Goal: Transaction & Acquisition: Purchase product/service

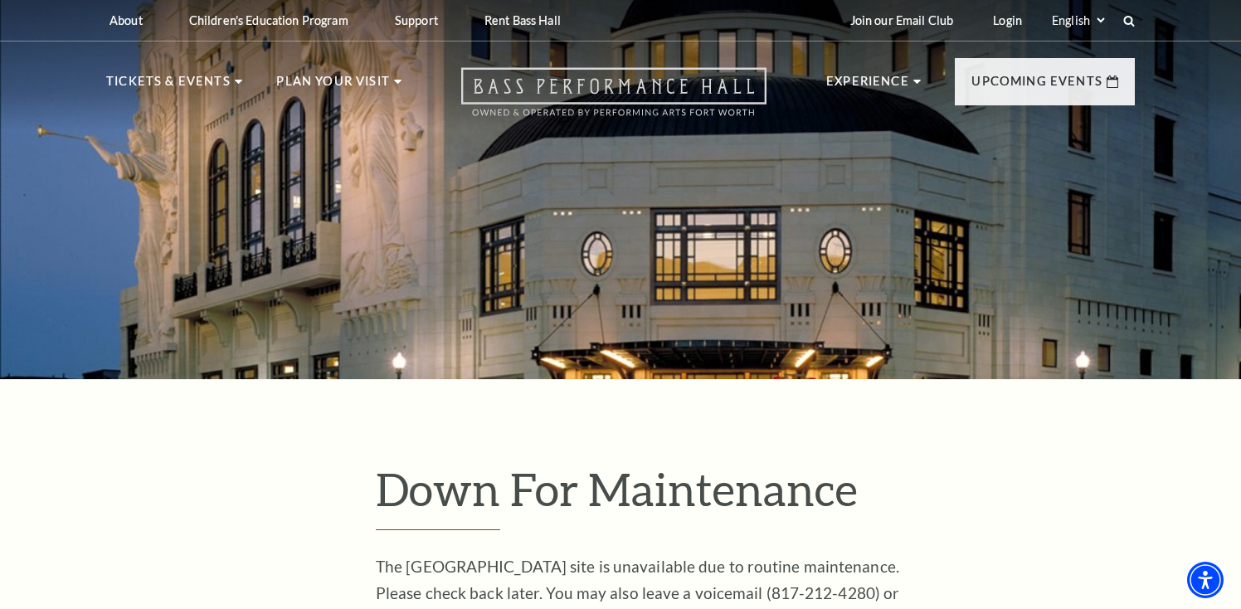
click at [658, 88] on icon at bounding box center [613, 91] width 305 height 49
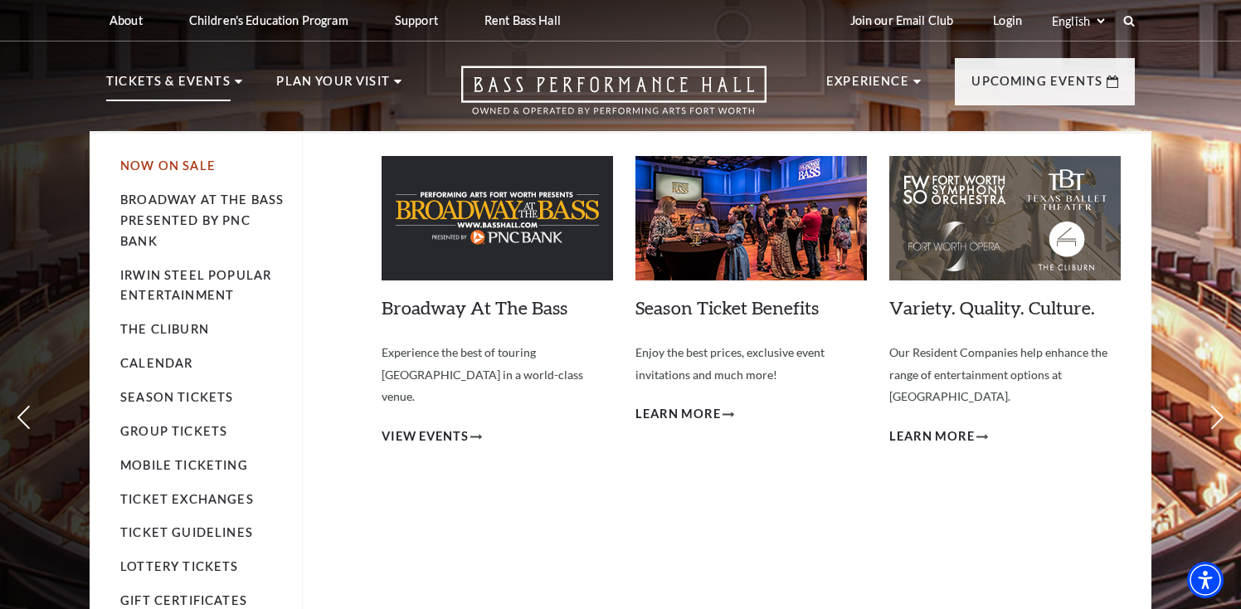
click at [174, 169] on link "Now On Sale" at bounding box center [167, 165] width 95 height 14
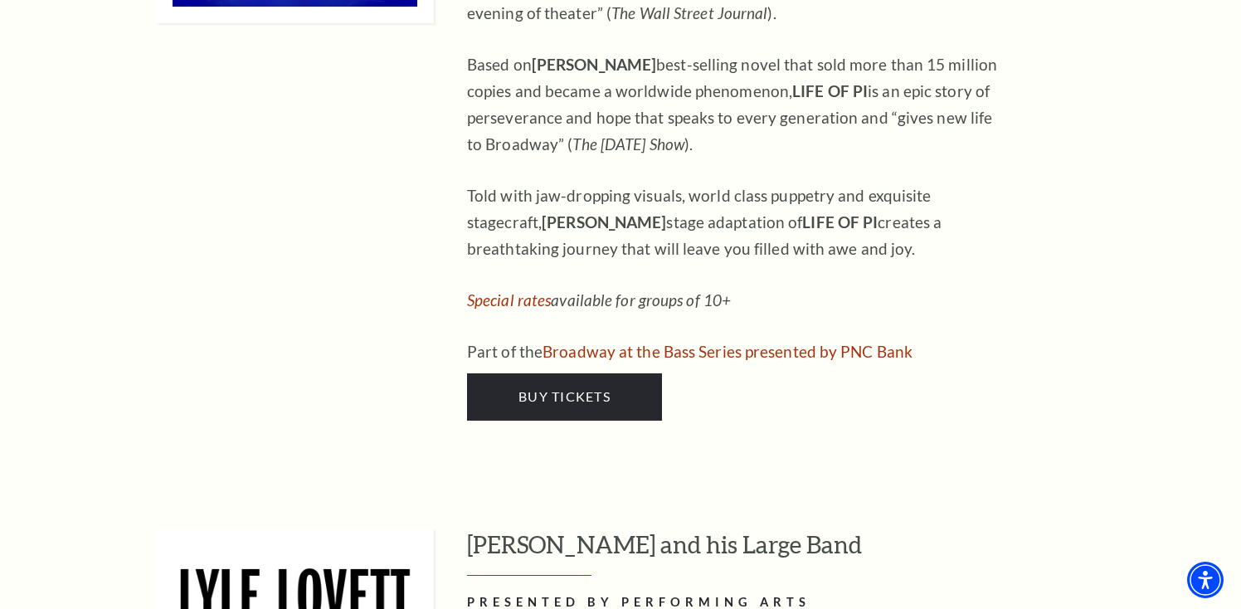
scroll to position [2309, 0]
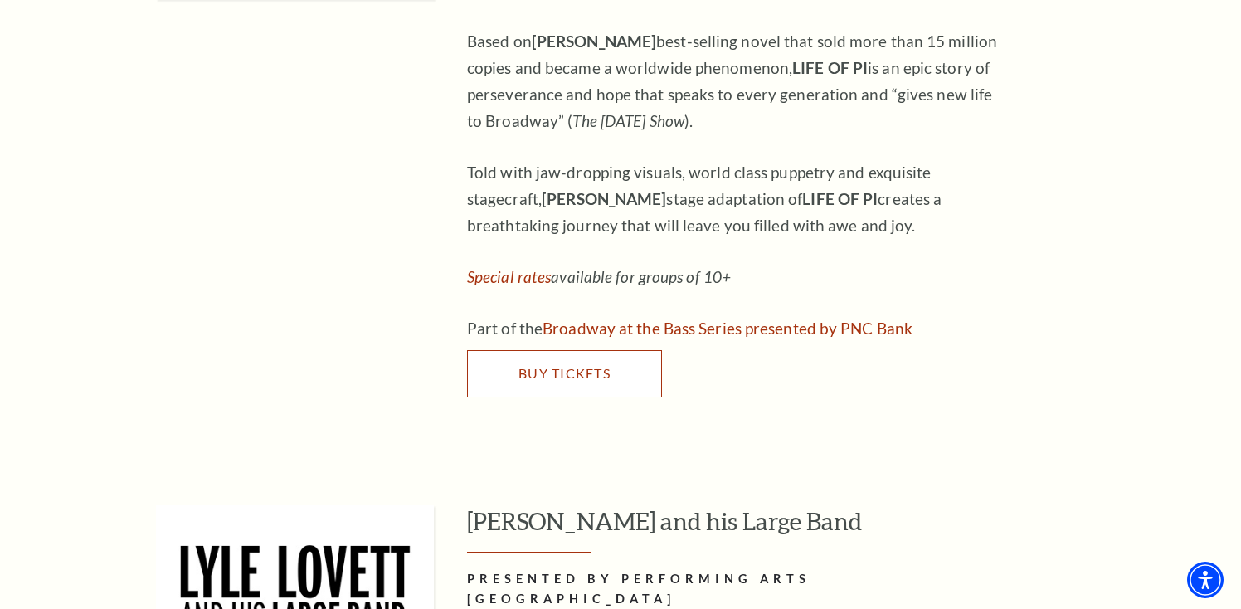
click at [509, 351] on link "Buy Tickets" at bounding box center [564, 373] width 195 height 46
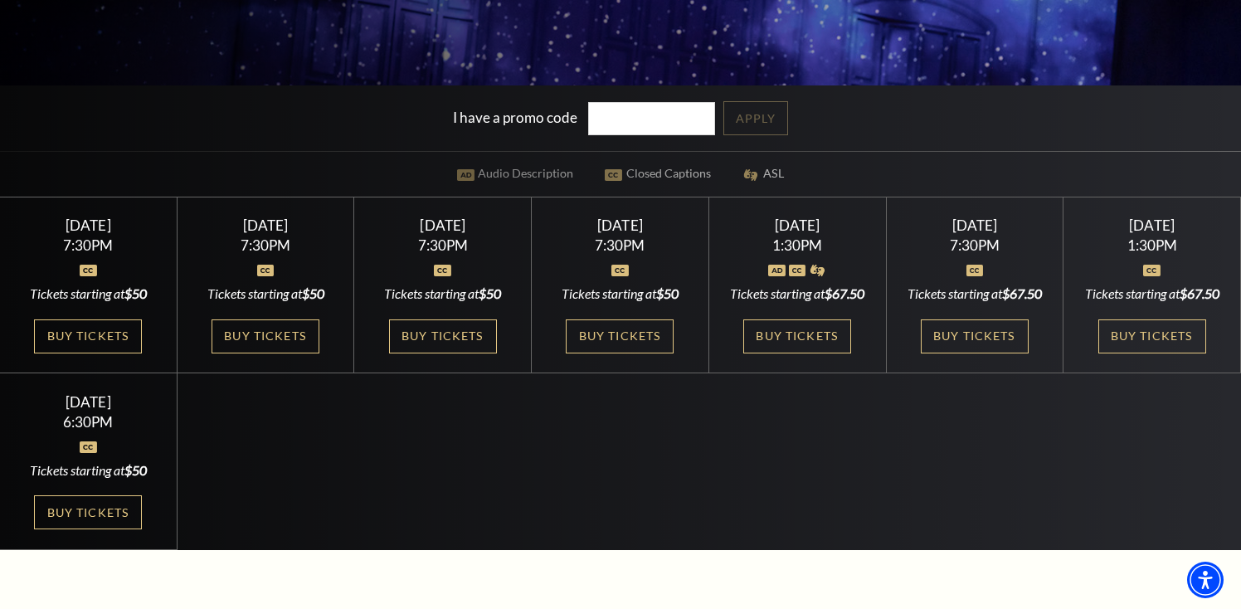
scroll to position [475, 0]
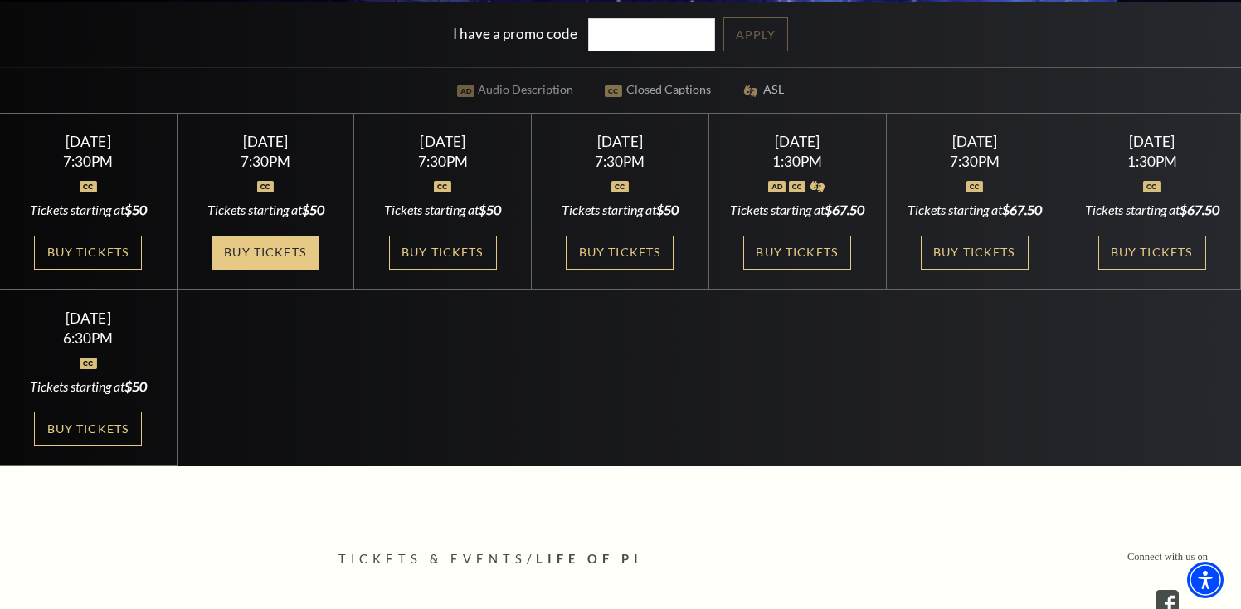
click at [303, 270] on link "Buy Tickets" at bounding box center [266, 253] width 108 height 34
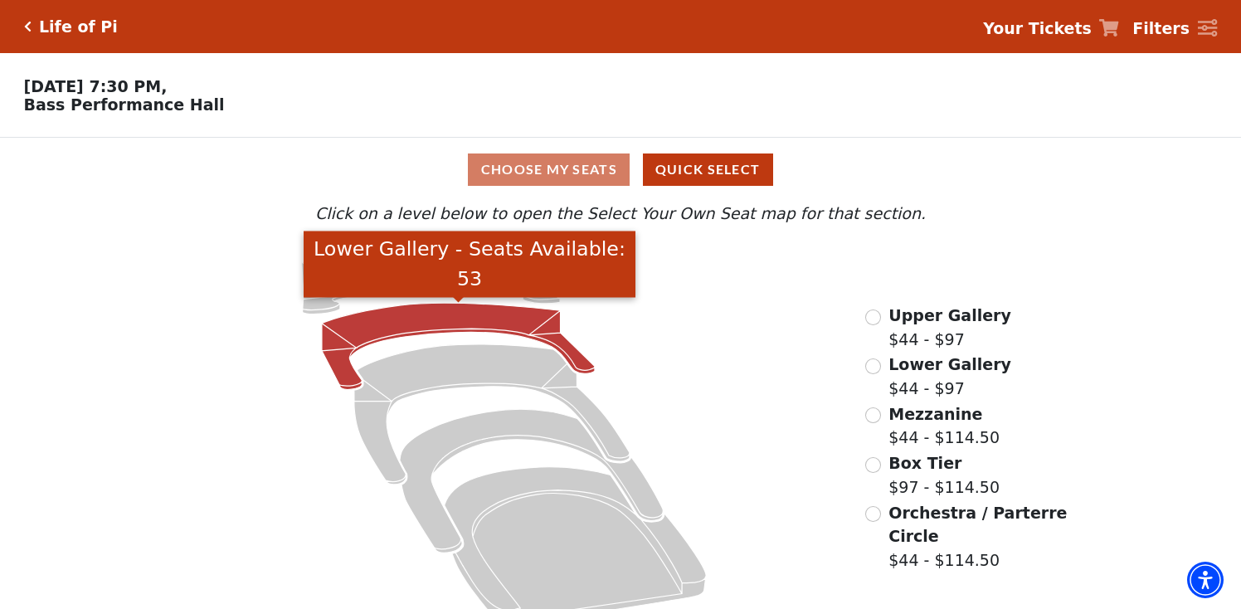
click at [494, 322] on icon "Lower Gallery - Seats Available: 53" at bounding box center [458, 346] width 273 height 86
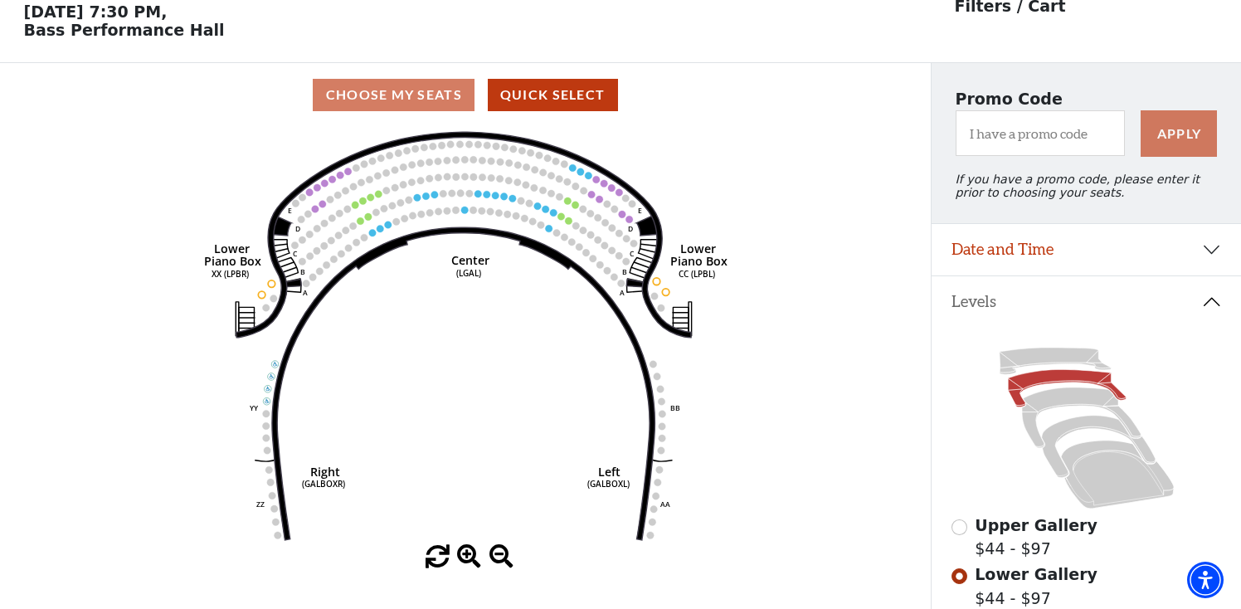
scroll to position [76, 0]
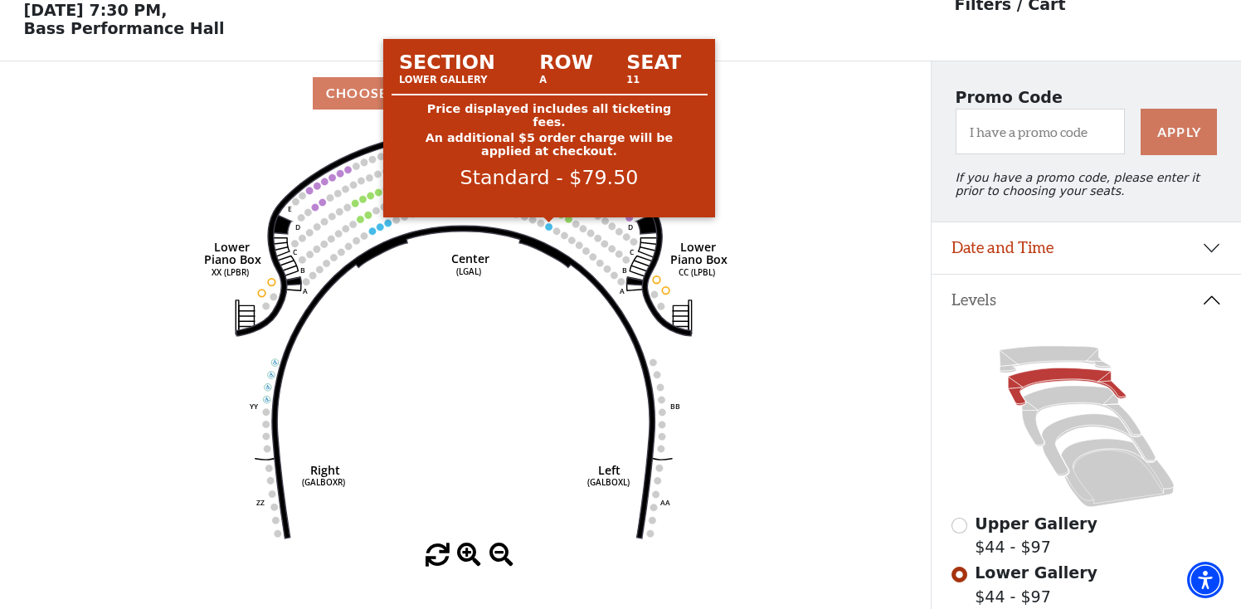
click at [548, 226] on circle at bounding box center [548, 226] width 7 height 7
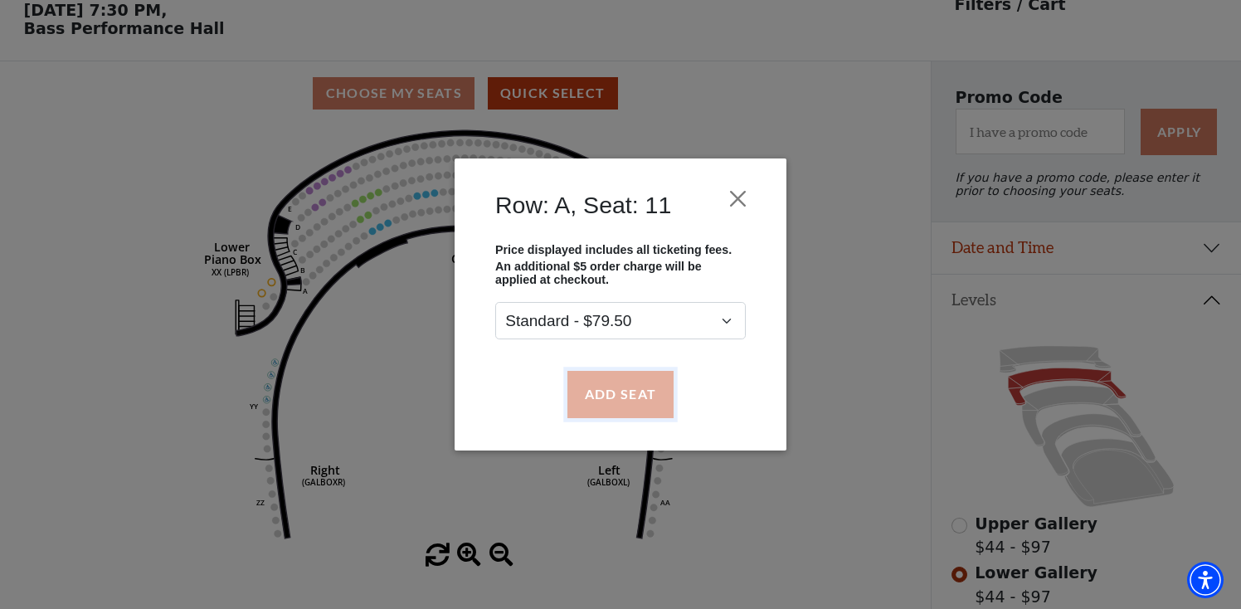
click at [649, 403] on button "Add Seat" at bounding box center [620, 394] width 106 height 46
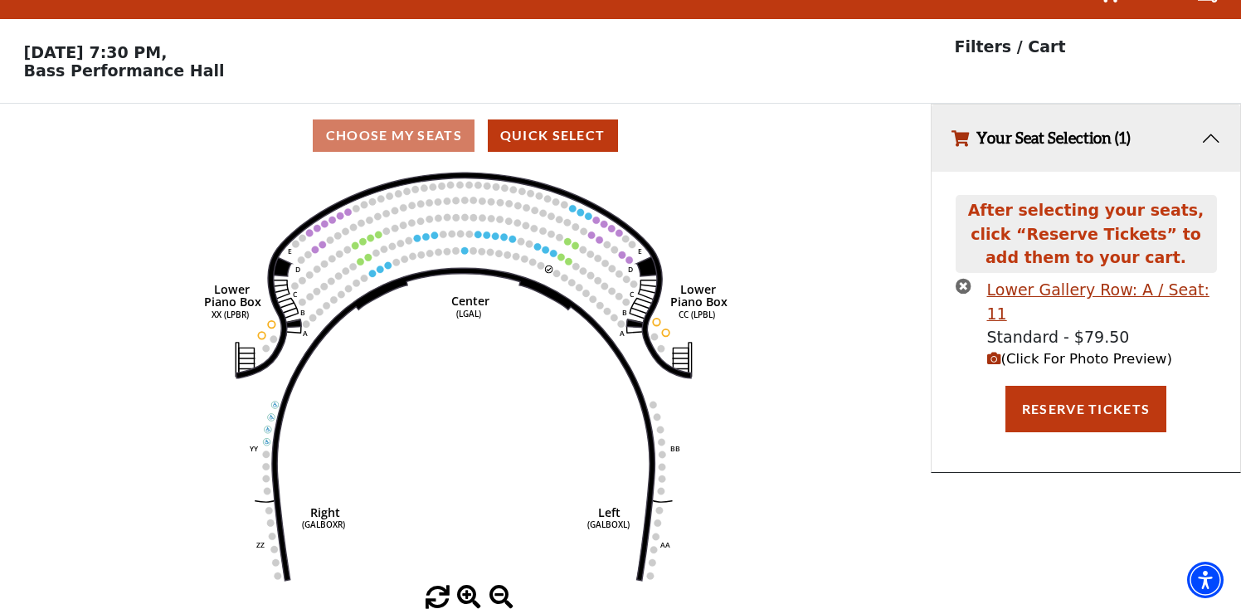
scroll to position [0, 0]
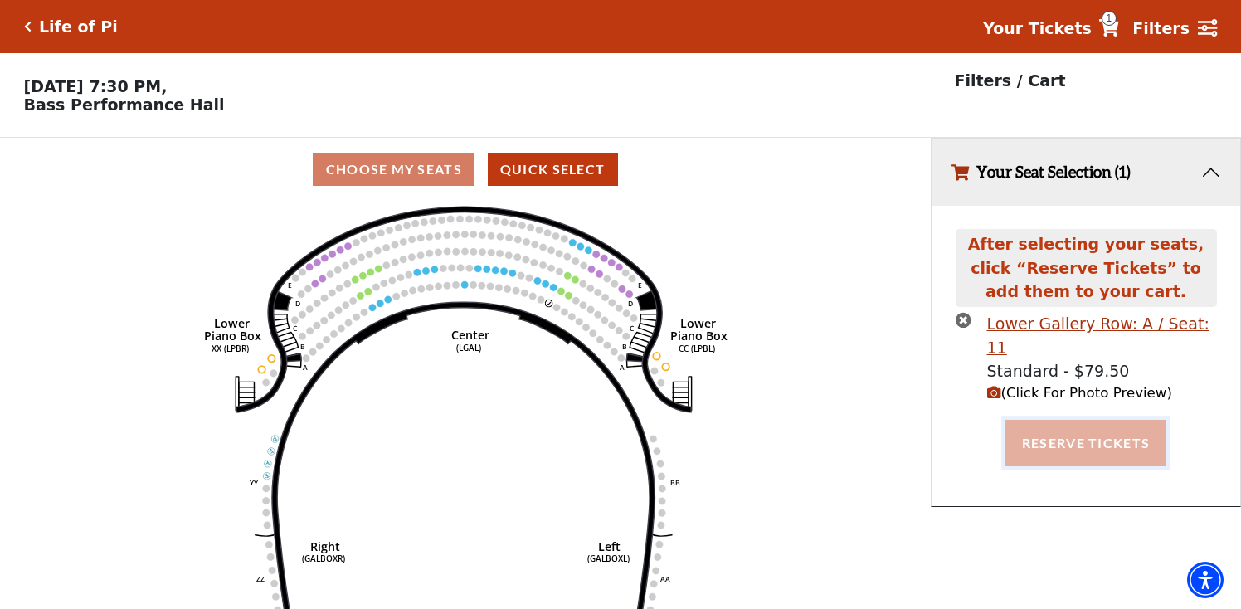
click at [1021, 436] on button "Reserve Tickets" at bounding box center [1085, 443] width 161 height 46
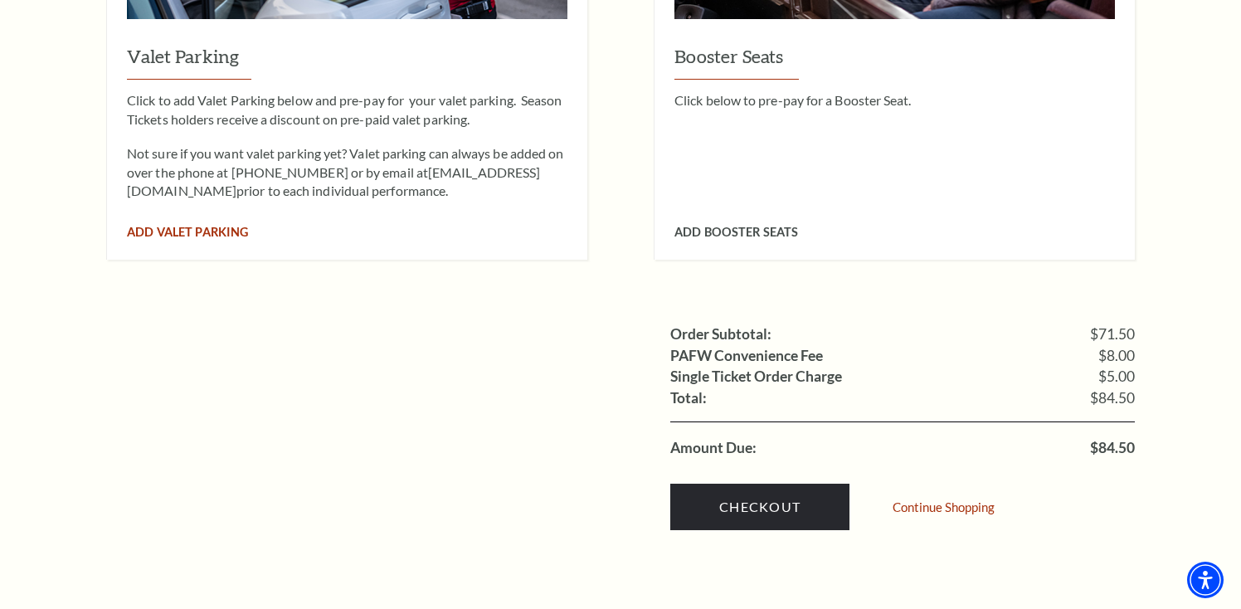
scroll to position [1419, 0]
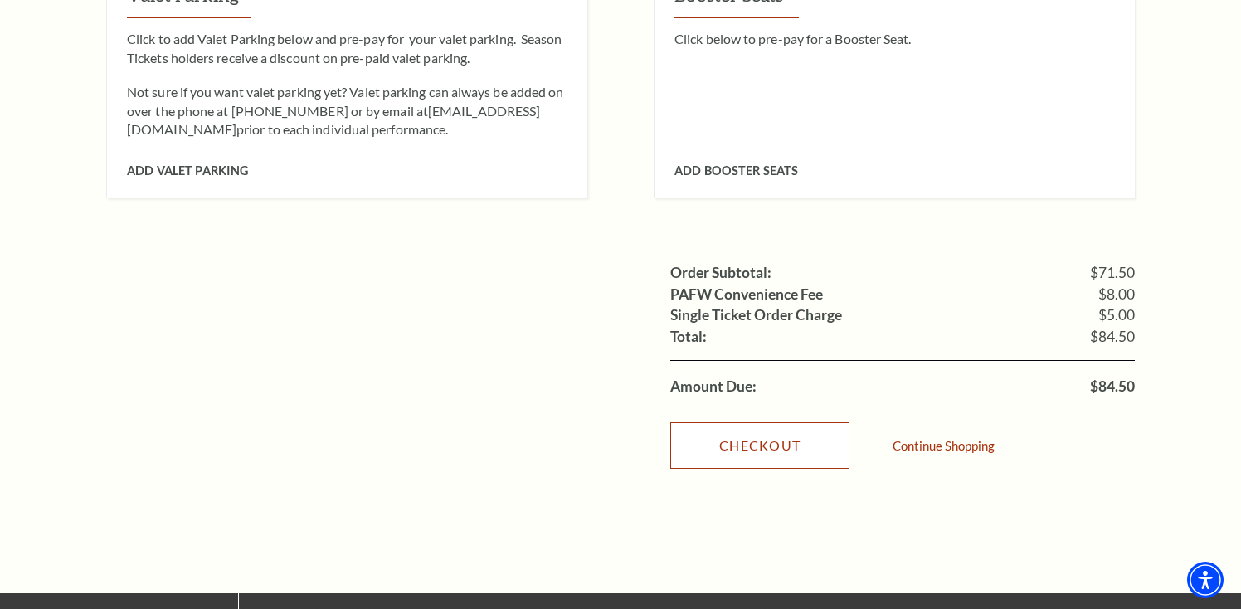
click at [700, 422] on link "Checkout" at bounding box center [759, 445] width 179 height 46
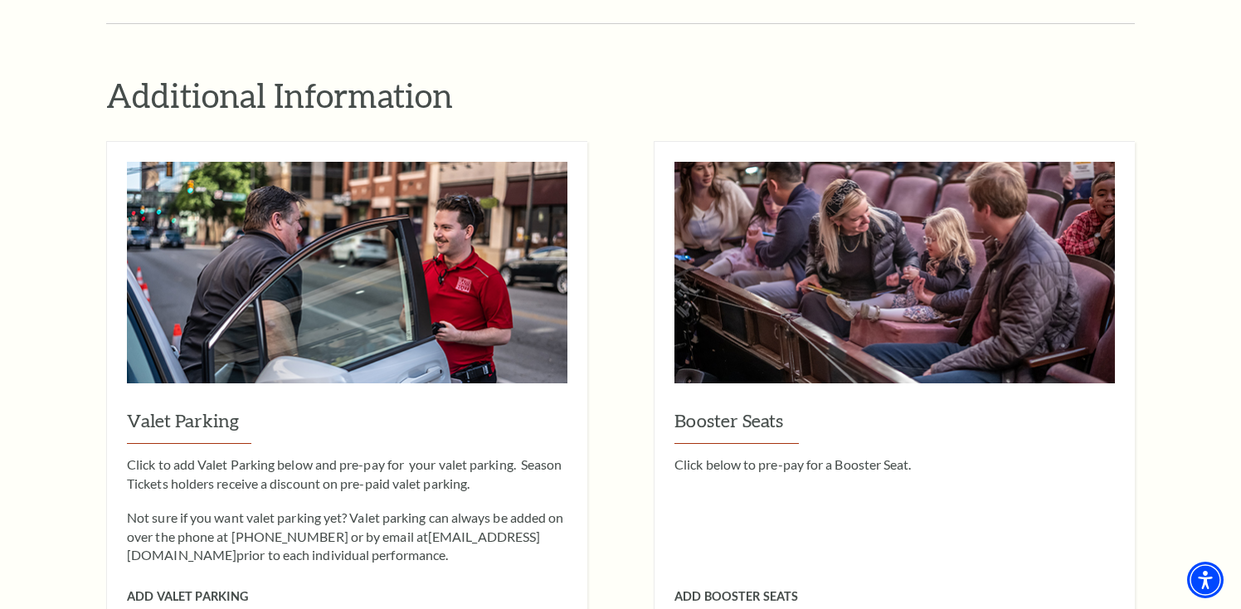
scroll to position [777, 0]
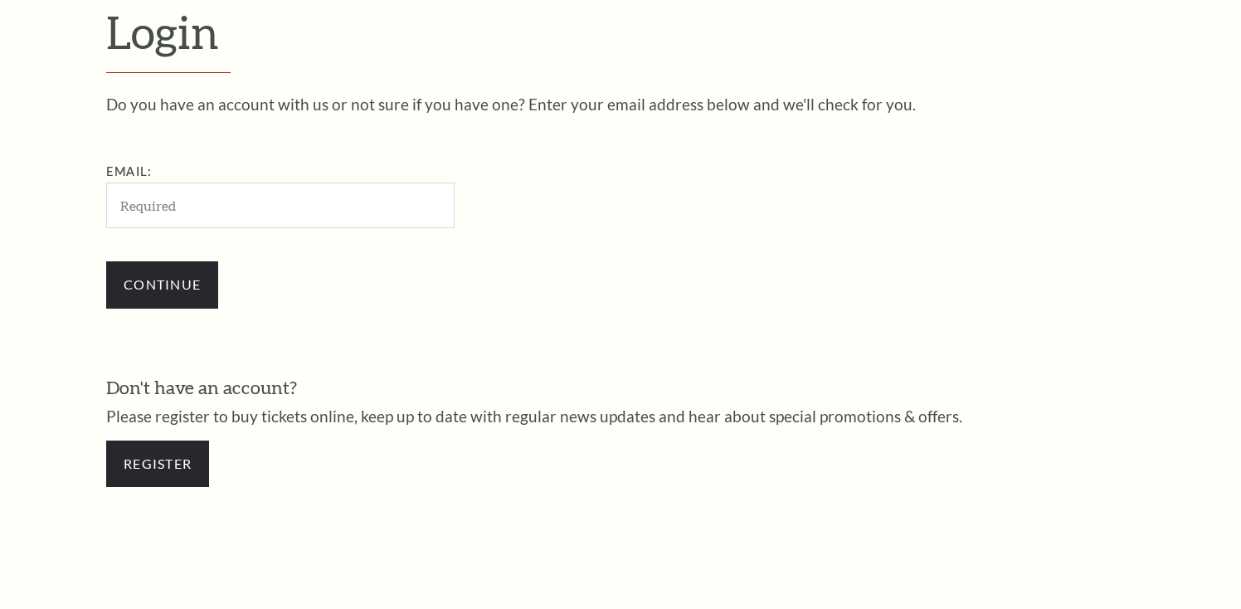
scroll to position [487, 0]
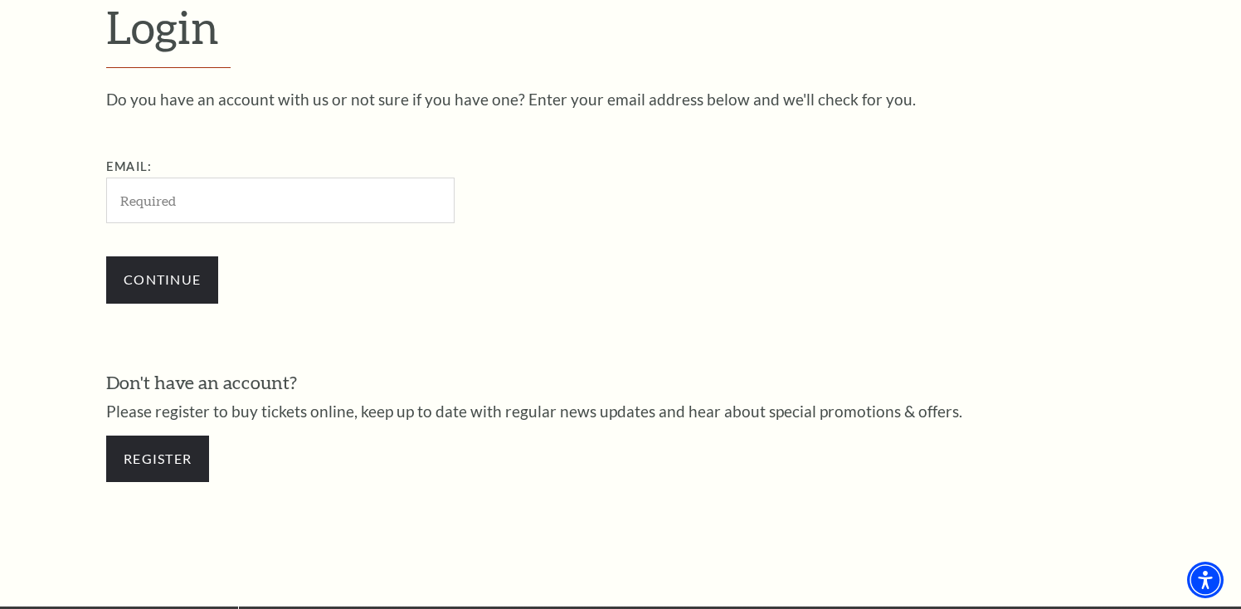
click at [383, 207] on input "Email:" at bounding box center [280, 200] width 348 height 46
type input "acwelker@verizon.net"
click at [193, 280] on input "Continue" at bounding box center [162, 279] width 112 height 46
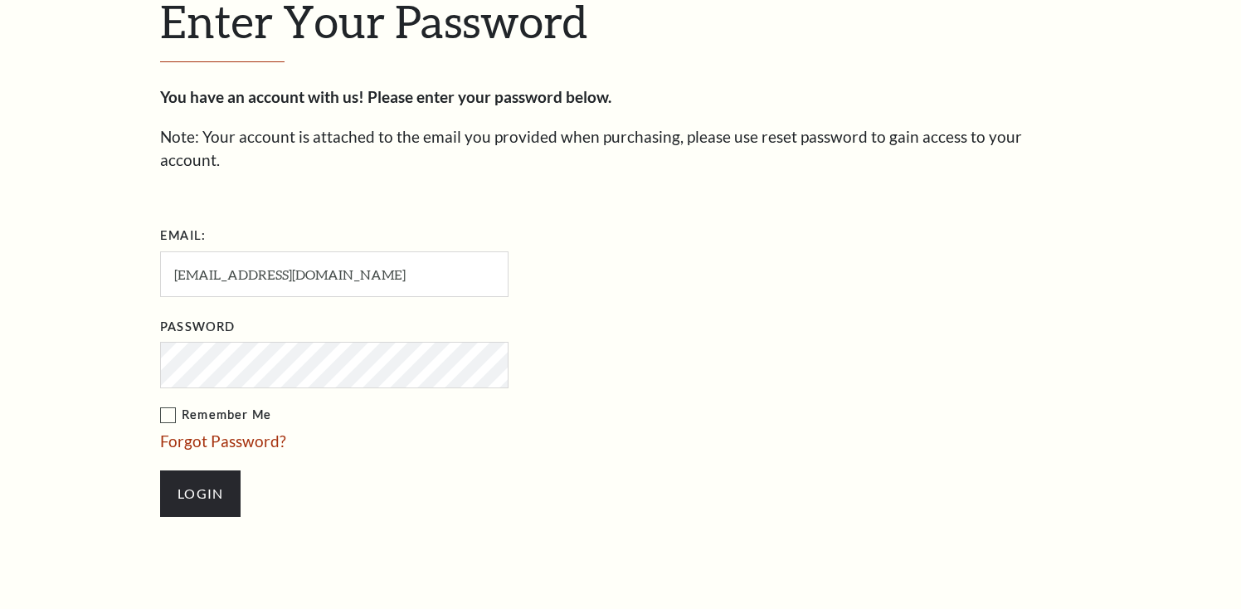
scroll to position [503, 0]
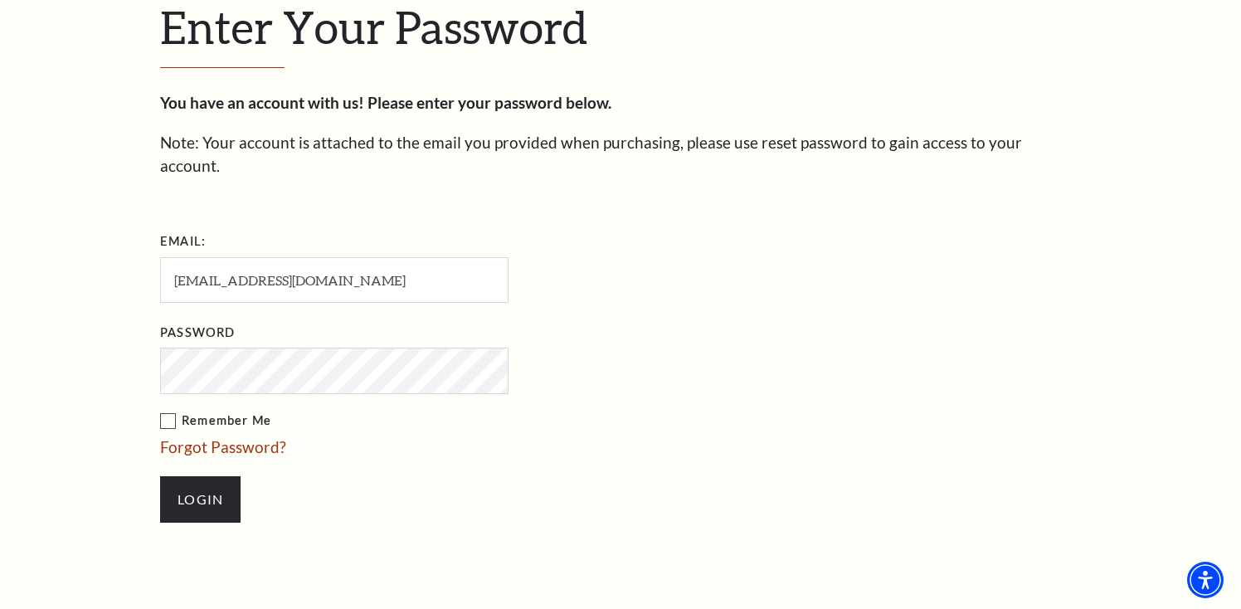
click at [160, 476] on input "Login" at bounding box center [200, 499] width 80 height 46
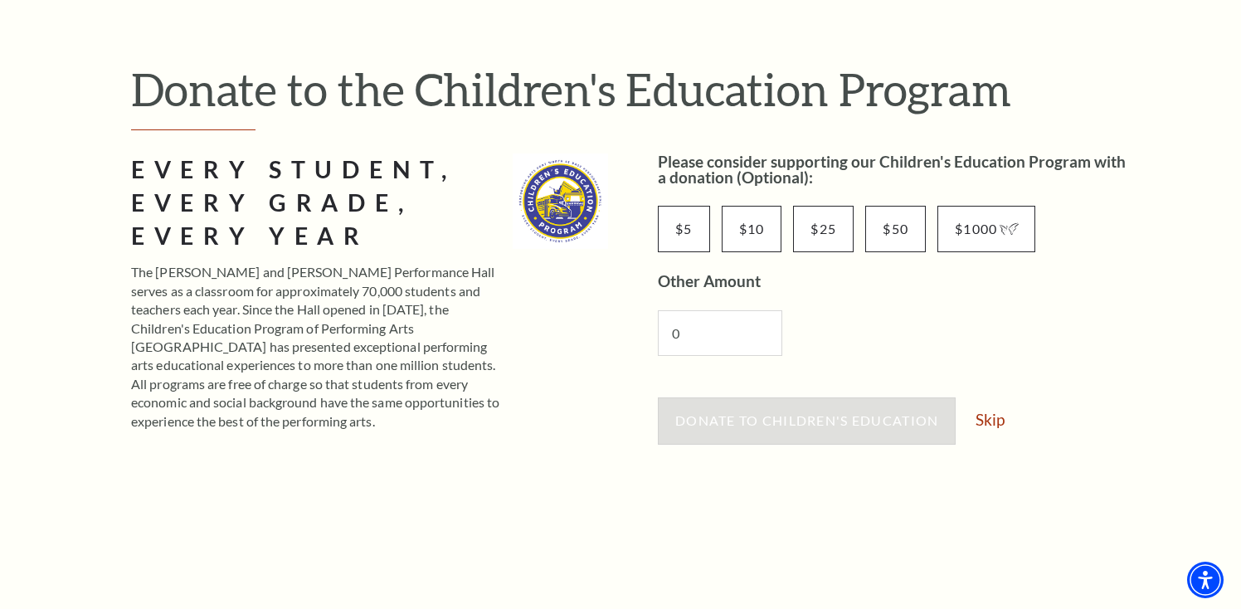
scroll to position [185, 0]
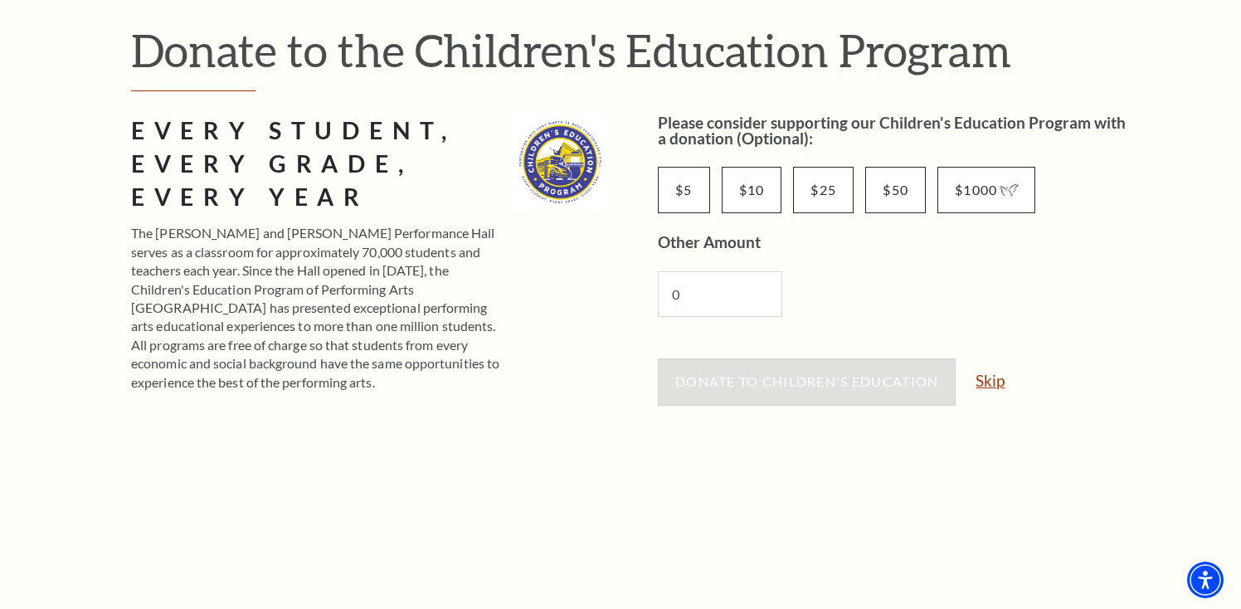
click at [984, 386] on link "Skip" at bounding box center [989, 380] width 29 height 16
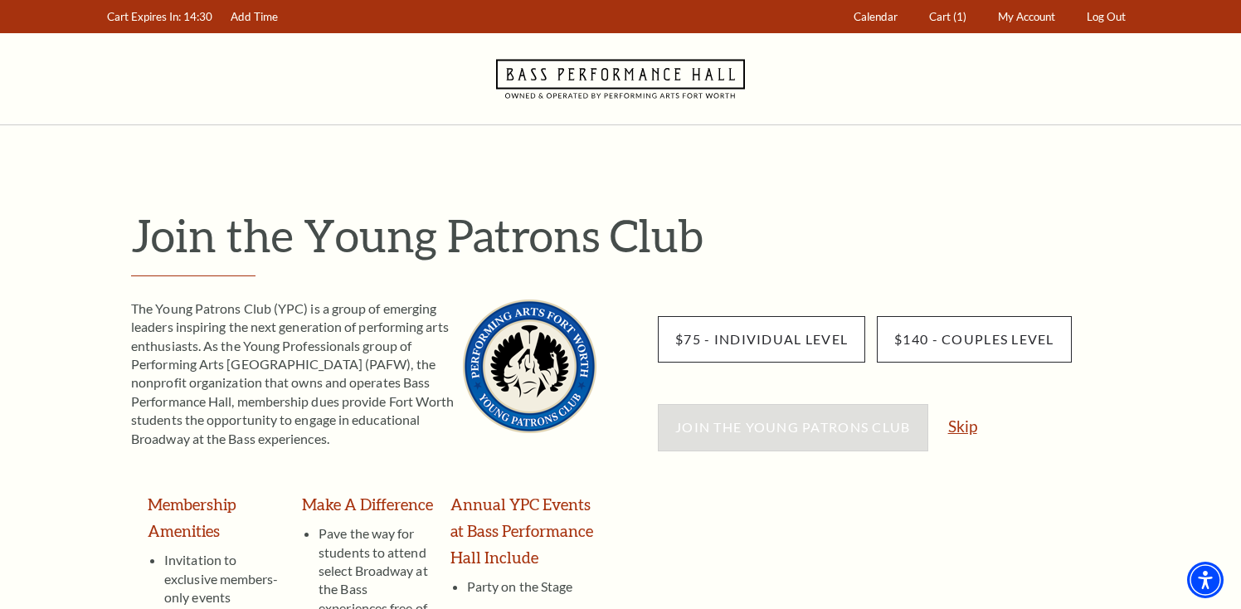
click at [965, 430] on link "Skip" at bounding box center [962, 426] width 29 height 16
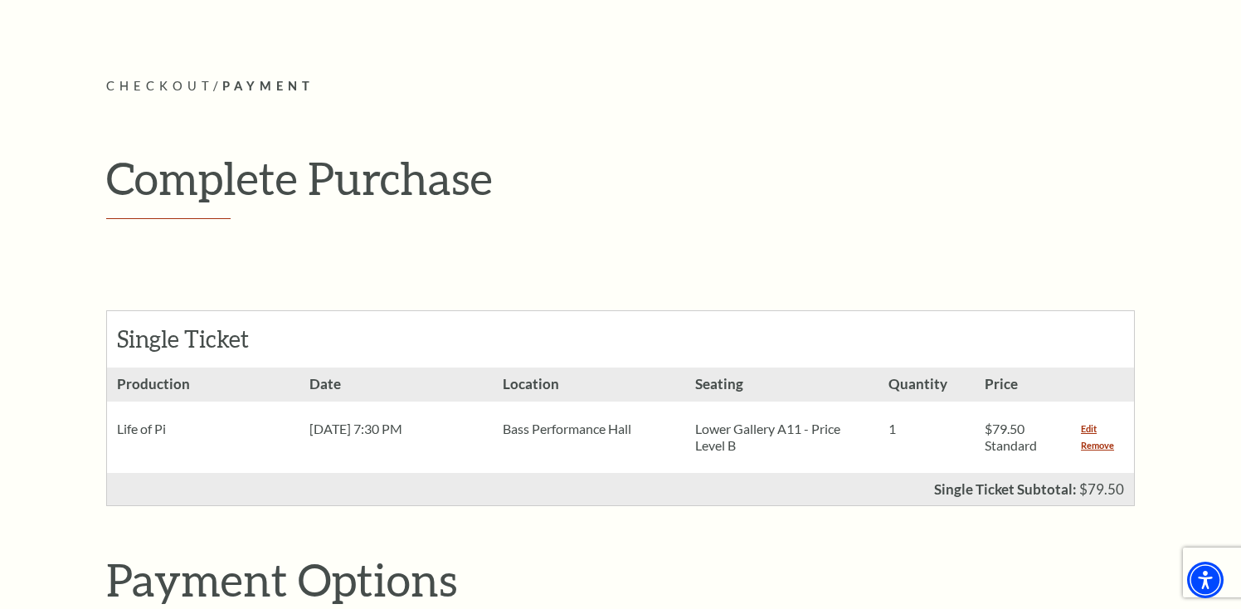
scroll to position [189, 0]
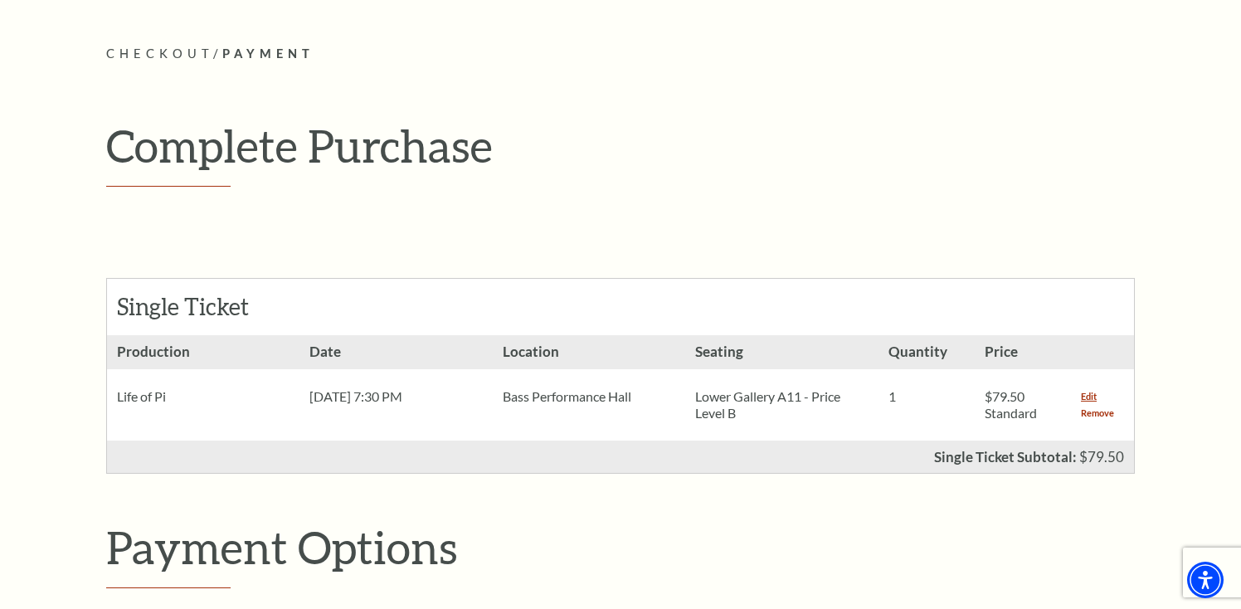
click at [1081, 414] on link "Remove" at bounding box center [1097, 413] width 33 height 17
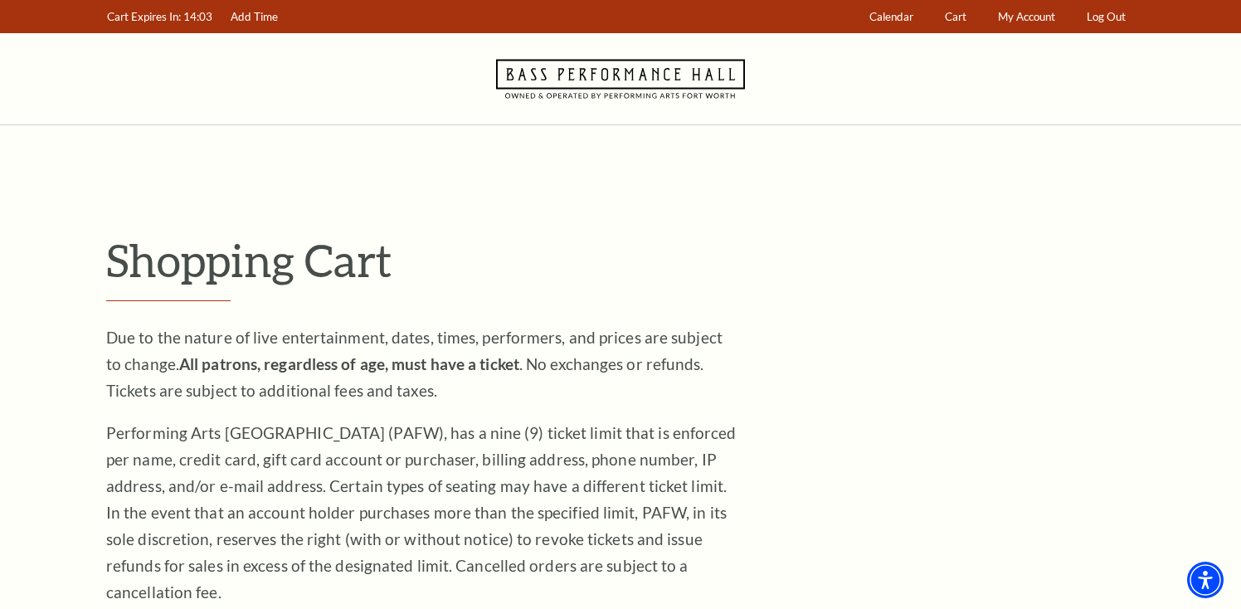
click at [613, 74] on icon "Navigate to Bass Performance Hall homepage" at bounding box center [620, 78] width 249 height 91
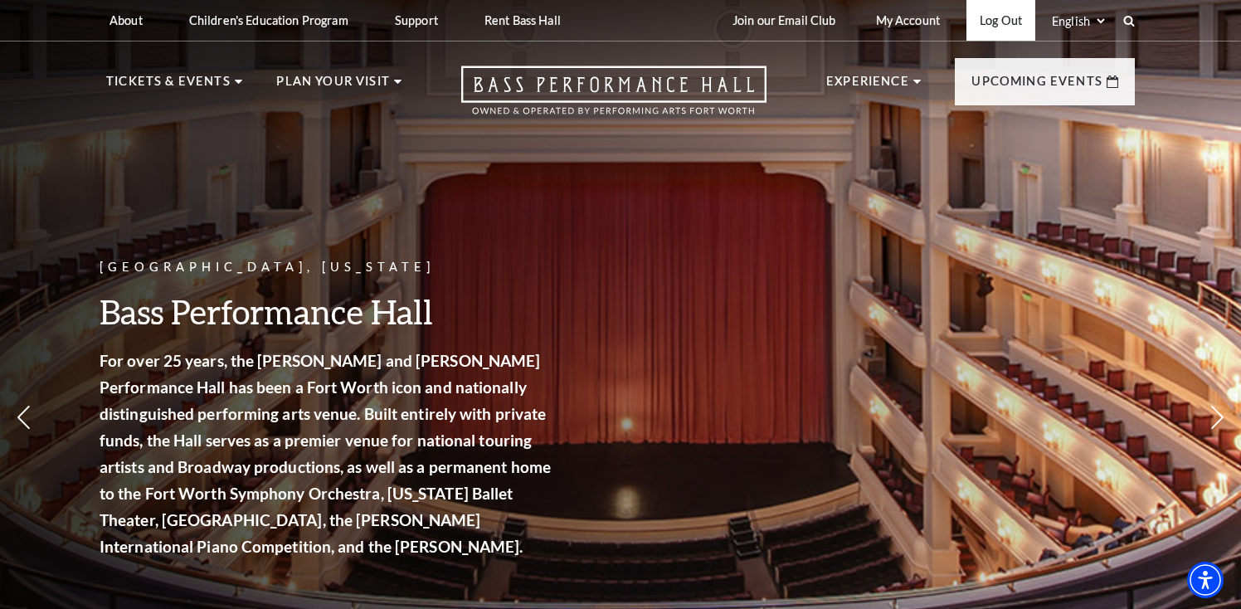
click at [988, 16] on link "Log Out" at bounding box center [1000, 20] width 69 height 41
click at [562, 82] on icon "Open this option" at bounding box center [613, 90] width 305 height 49
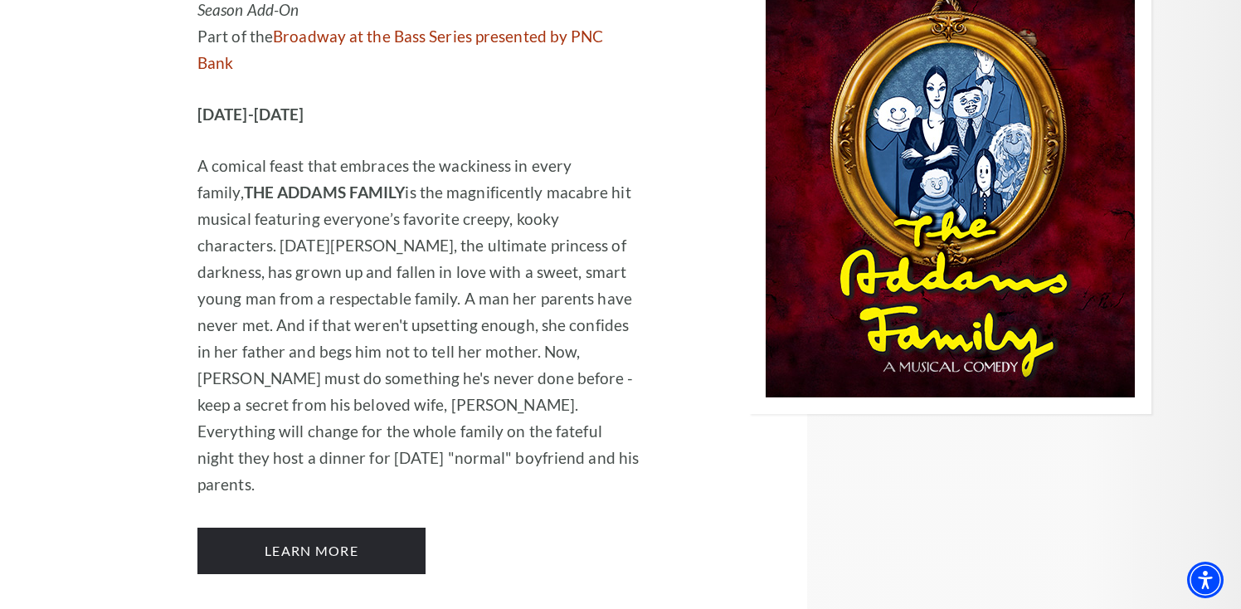
scroll to position [3688, 0]
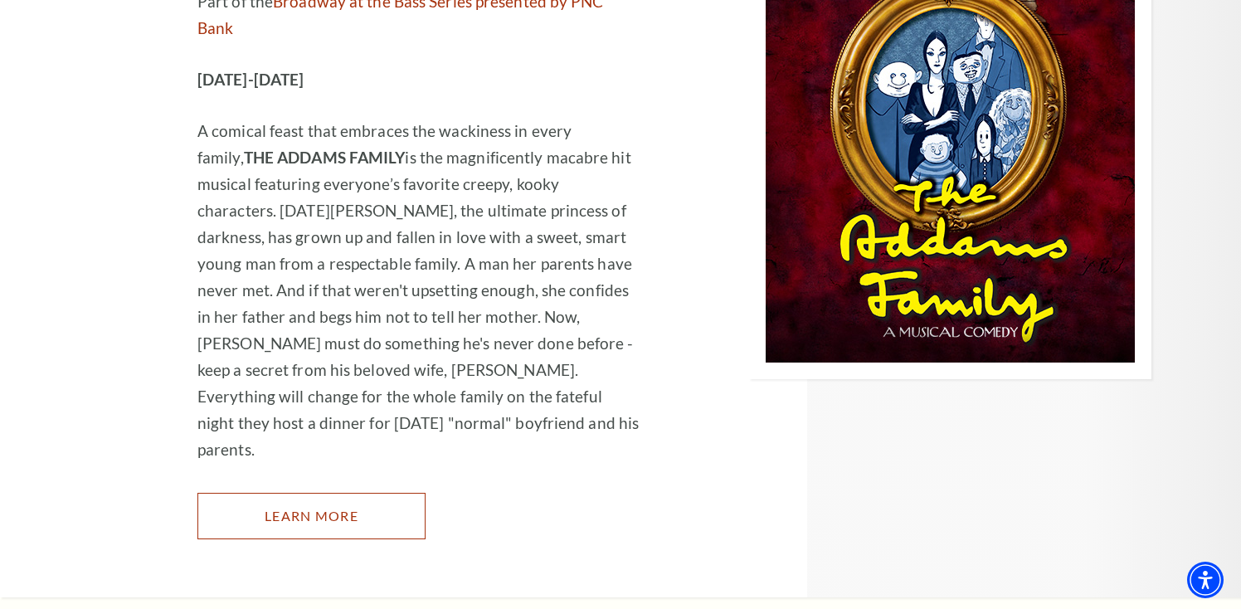
click at [299, 493] on link "Learn More" at bounding box center [311, 516] width 228 height 46
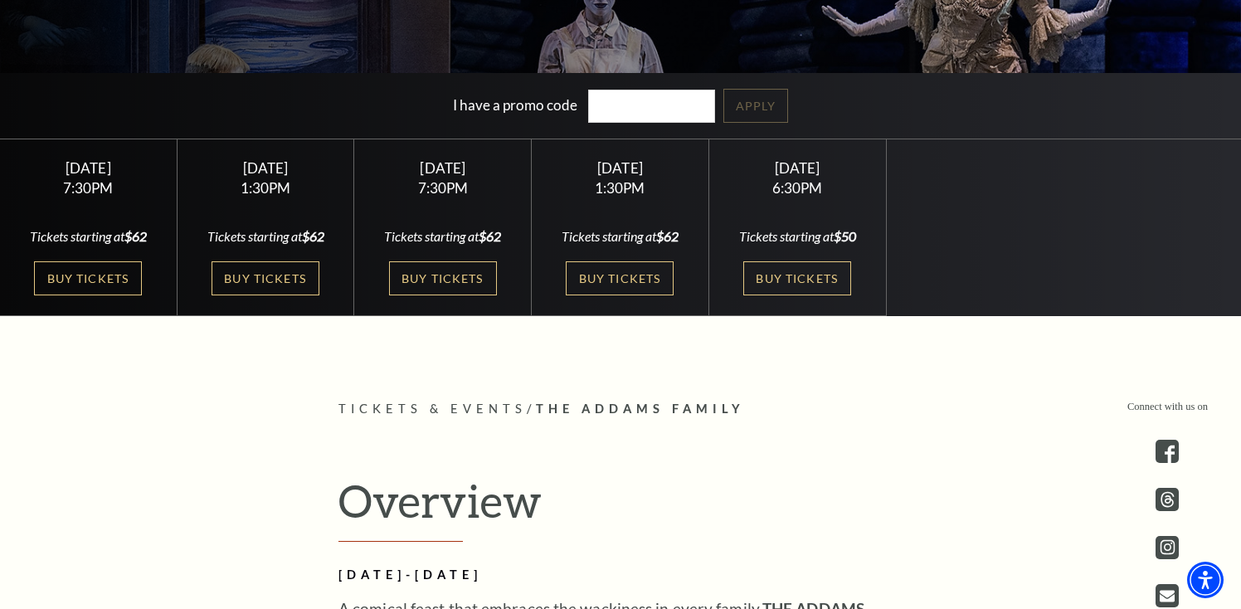
scroll to position [461, 0]
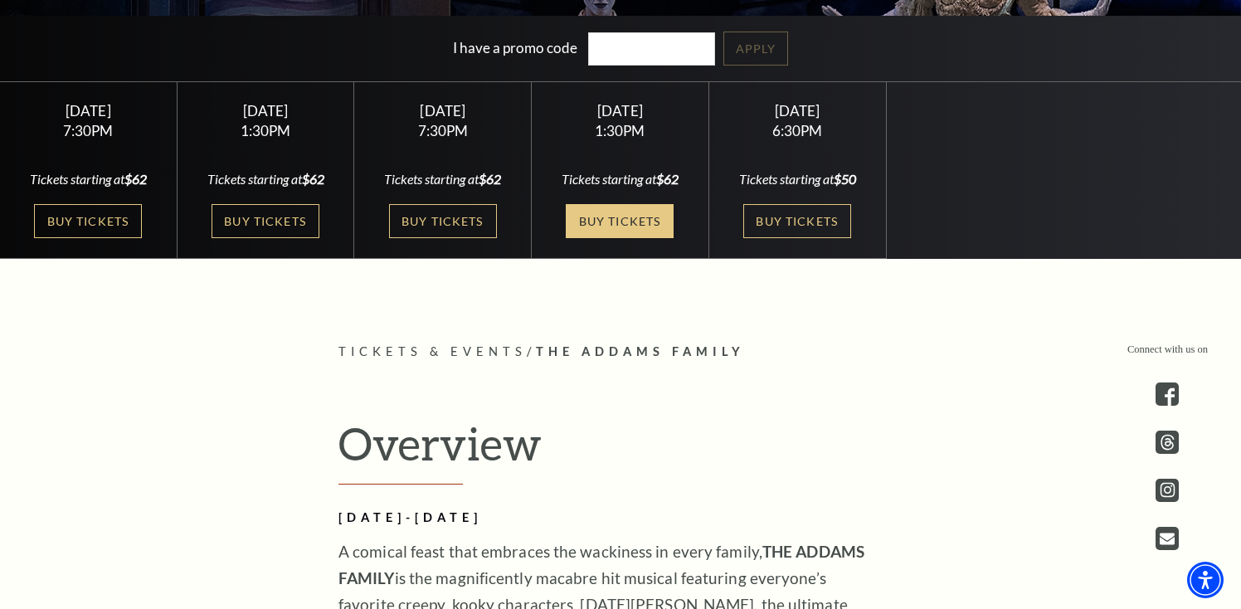
click at [656, 204] on link "Buy Tickets" at bounding box center [620, 221] width 108 height 34
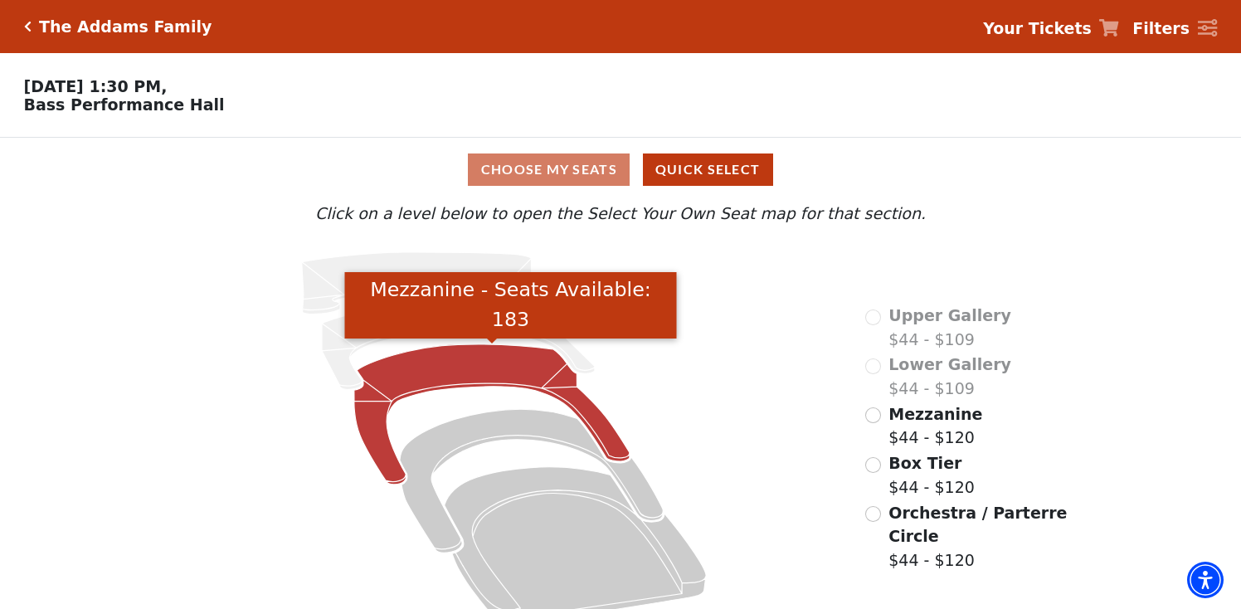
click at [427, 366] on icon "Mezzanine - Seats Available: 183" at bounding box center [491, 414] width 275 height 140
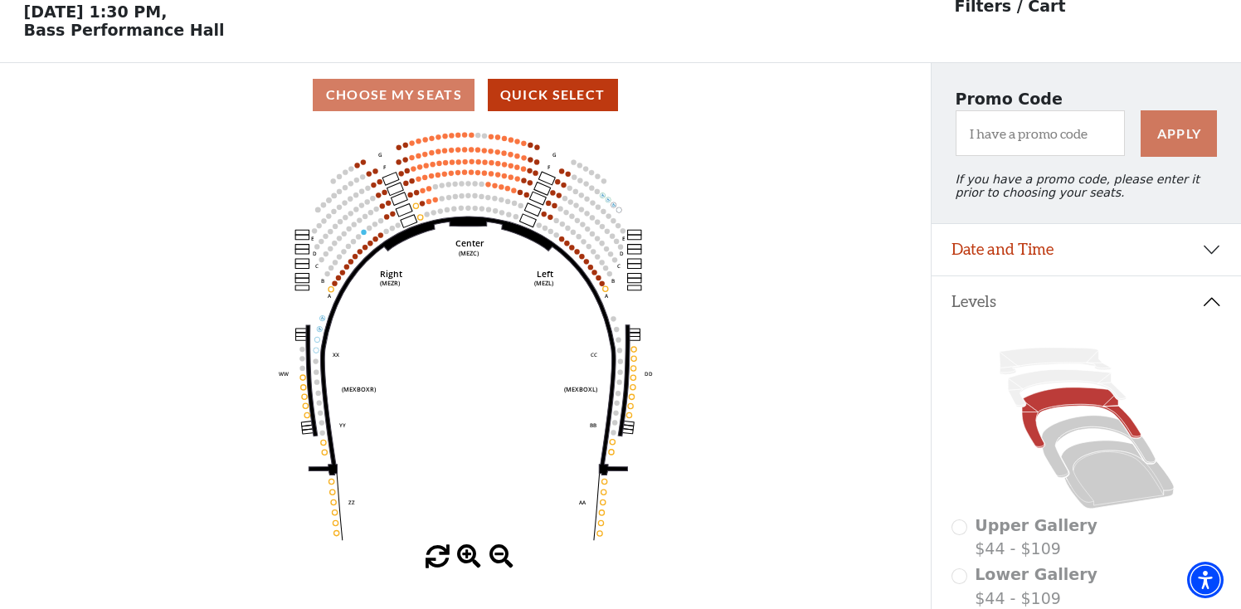
scroll to position [76, 0]
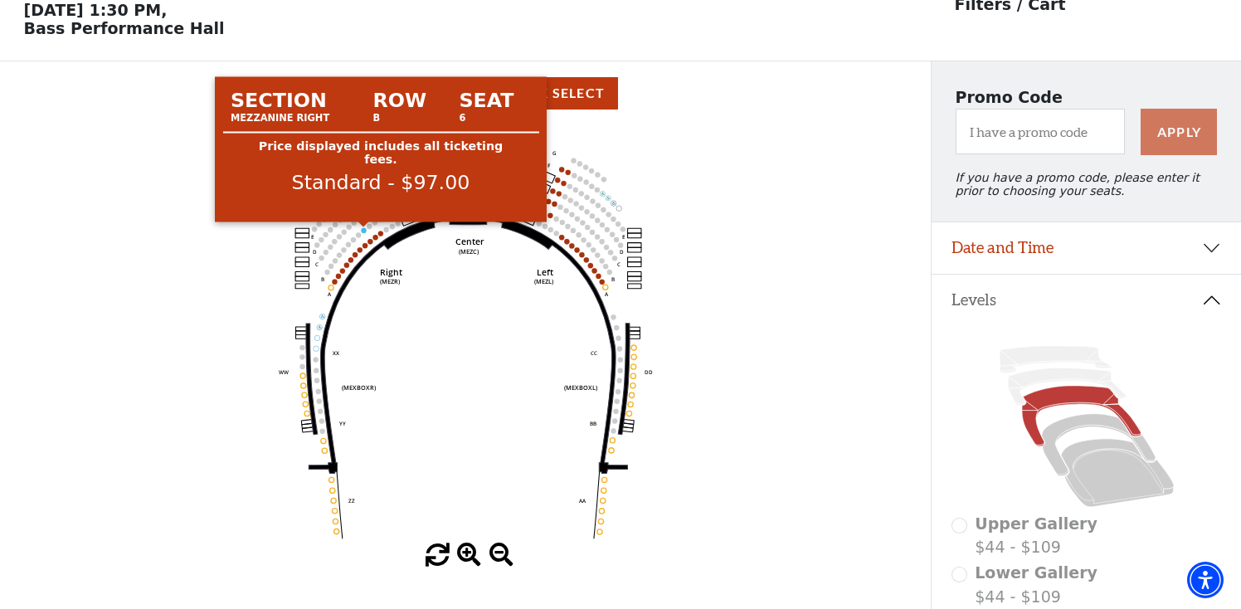
click at [362, 230] on circle at bounding box center [363, 229] width 5 height 5
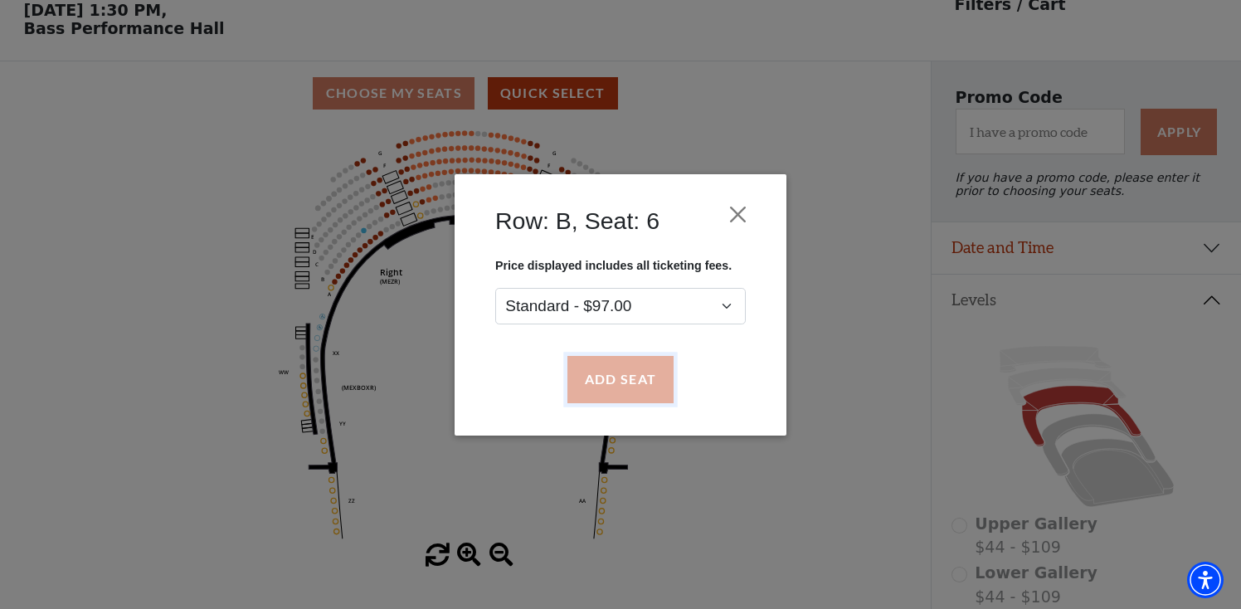
click at [629, 389] on button "Add Seat" at bounding box center [620, 379] width 106 height 46
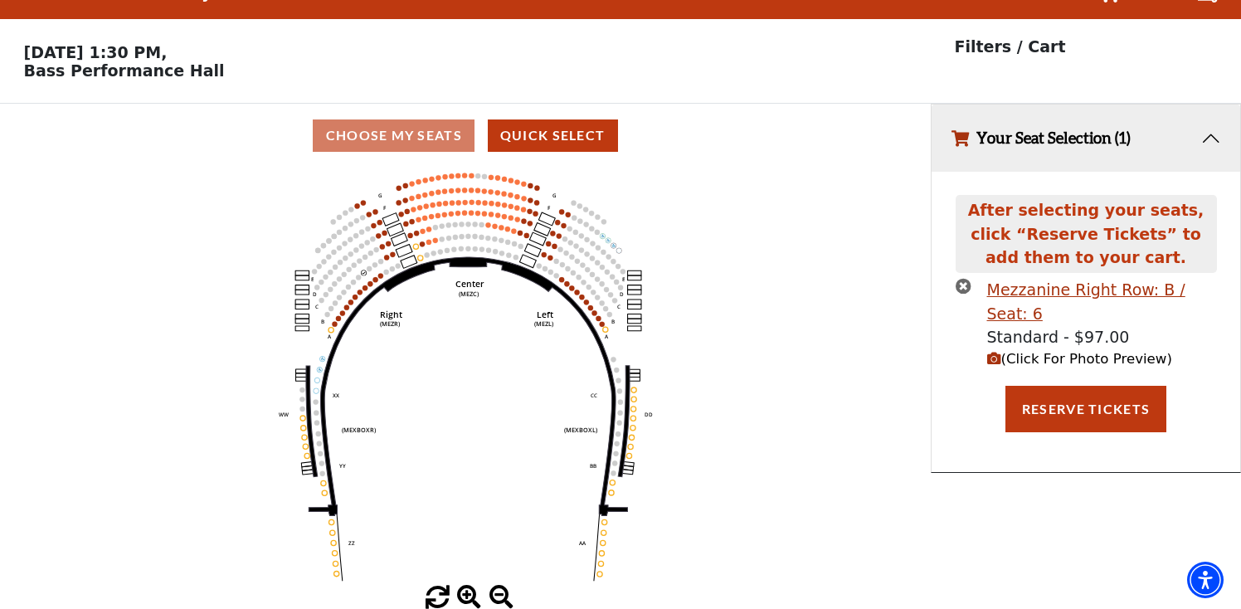
scroll to position [0, 0]
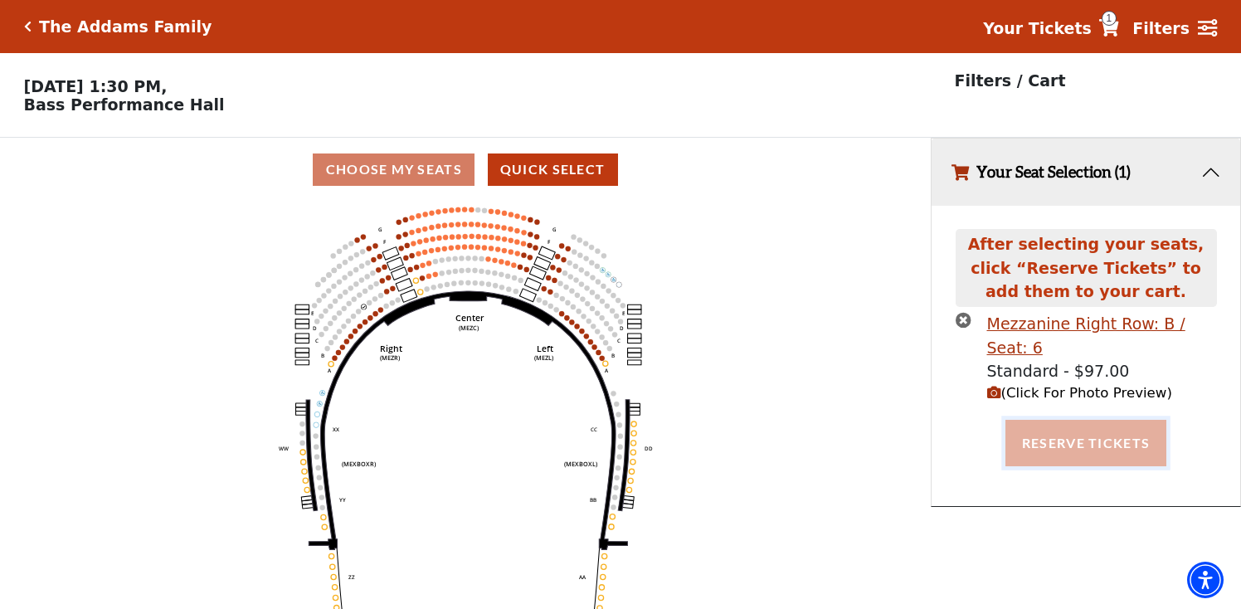
click at [1052, 427] on button "Reserve Tickets" at bounding box center [1085, 443] width 161 height 46
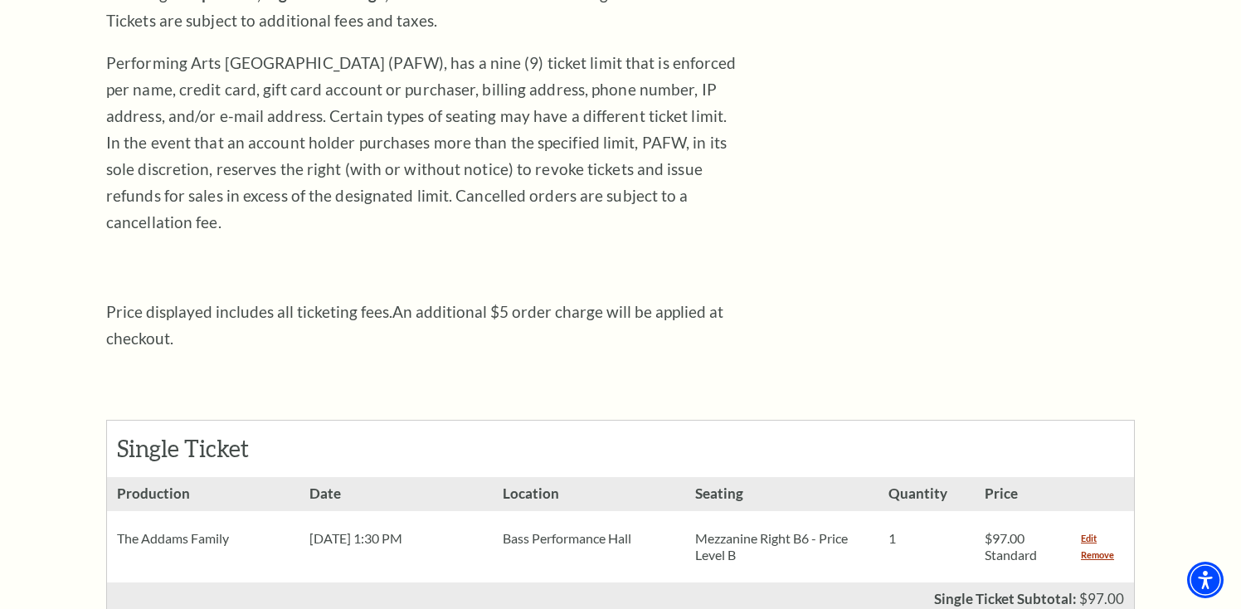
scroll to position [362, 0]
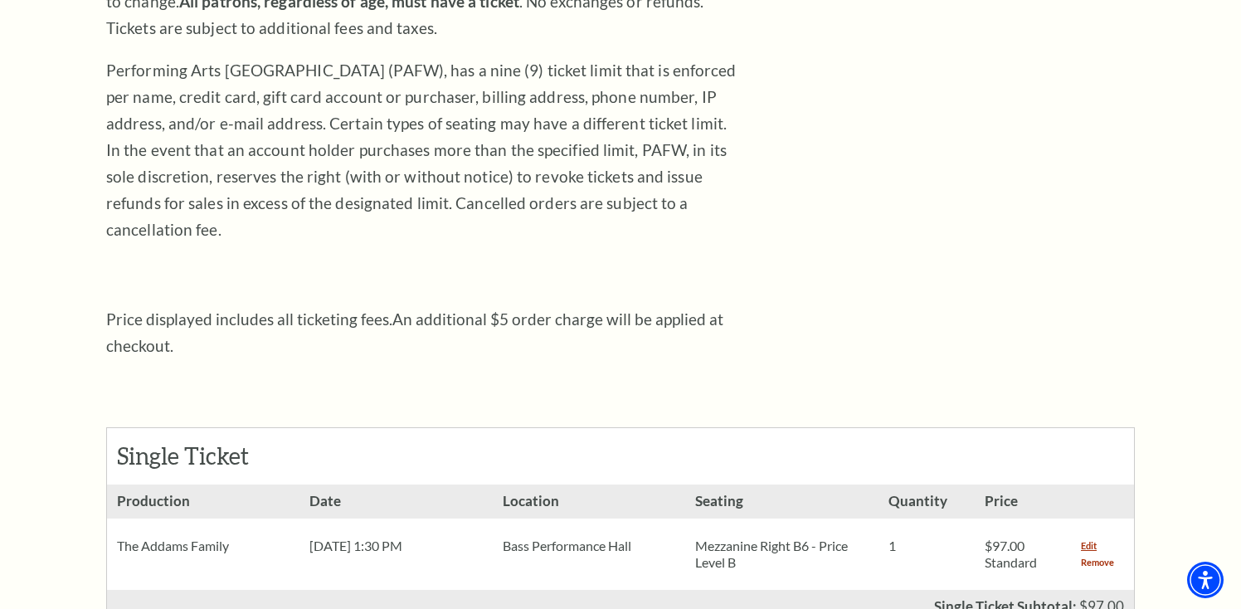
click at [1103, 554] on link "Remove" at bounding box center [1097, 562] width 33 height 17
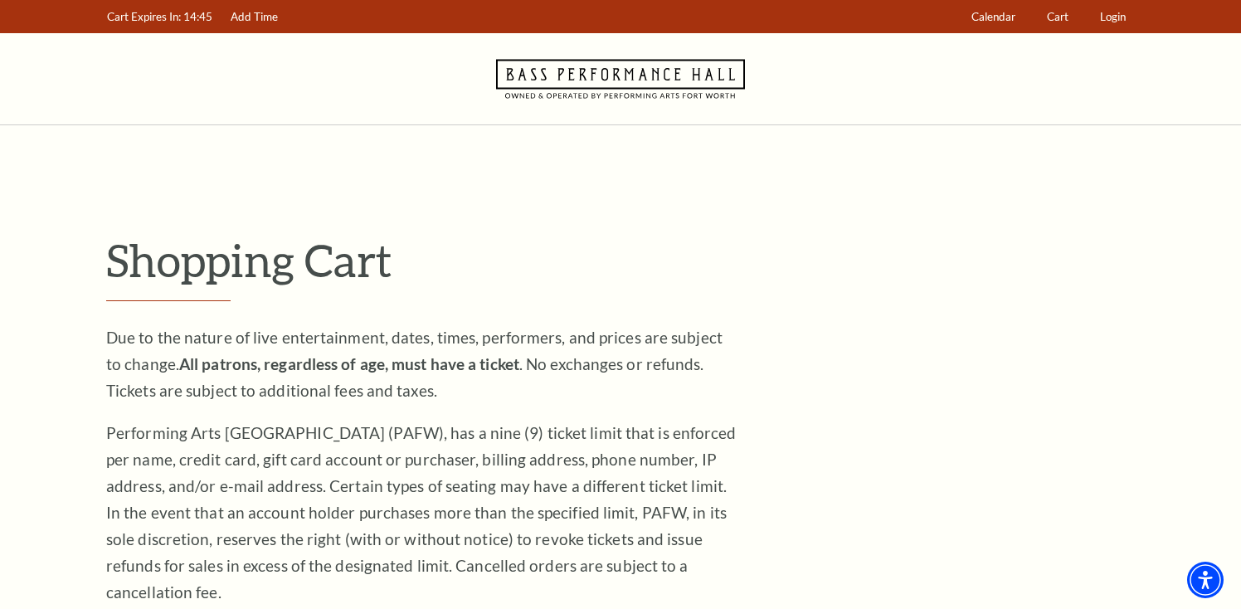
click at [591, 89] on icon "Navigate to Bass Performance Hall homepage" at bounding box center [620, 78] width 249 height 91
